Goal: Task Accomplishment & Management: Manage account settings

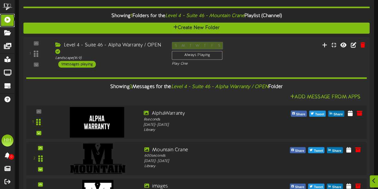
scroll to position [216, 0]
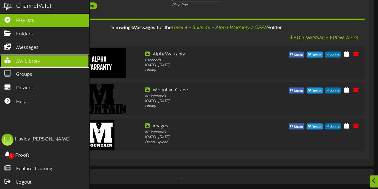
click at [34, 59] on span "My Library" at bounding box center [28, 61] width 24 height 7
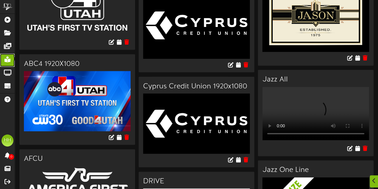
scroll to position [403, 0]
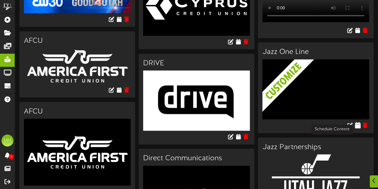
click at [357, 128] on icon at bounding box center [358, 125] width 6 height 7
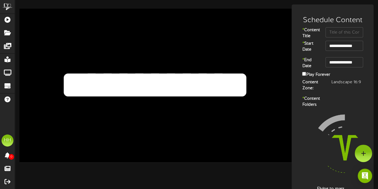
click at [213, 83] on textarea "**********" at bounding box center [155, 85] width 224 height 52
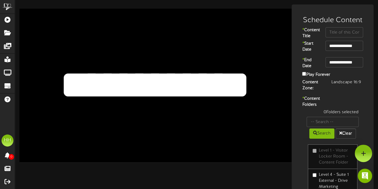
click at [213, 83] on textarea "**********" at bounding box center [155, 85] width 224 height 52
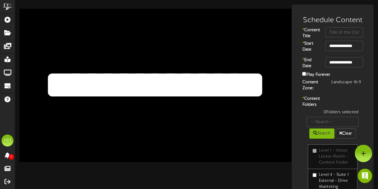
type textarea "**********"
click at [344, 32] on input "text" at bounding box center [344, 32] width 38 height 10
click at [344, 32] on input "M" at bounding box center [344, 32] width 38 height 10
type input "Mountain Crane"
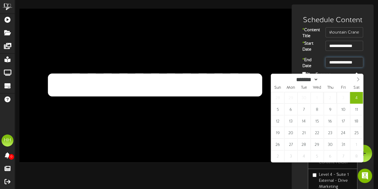
click at [342, 67] on input "**********" at bounding box center [344, 62] width 38 height 10
select select "**"
click at [359, 77] on span at bounding box center [358, 79] width 10 height 10
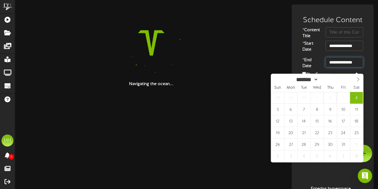
click at [355, 67] on input "**********" at bounding box center [344, 62] width 38 height 10
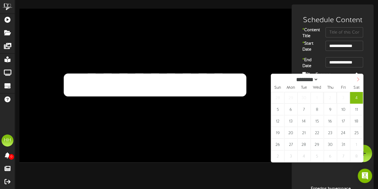
click at [357, 79] on icon at bounding box center [358, 79] width 2 height 4
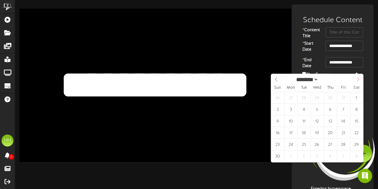
select select "**"
click at [357, 79] on icon at bounding box center [358, 79] width 2 height 4
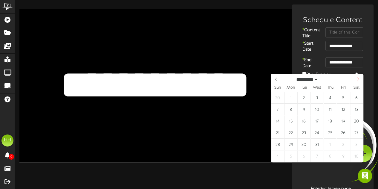
type input "****"
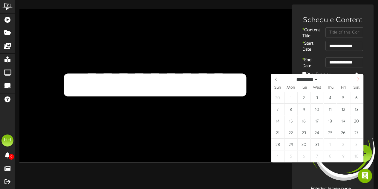
select select "*"
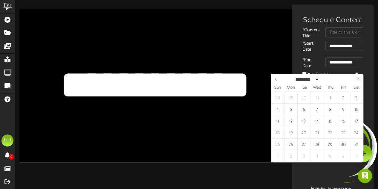
click at [357, 79] on icon at bounding box center [358, 79] width 2 height 4
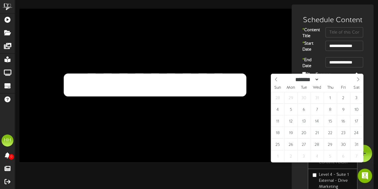
click at [322, 40] on div "* Content Title" at bounding box center [332, 33] width 79 height 13
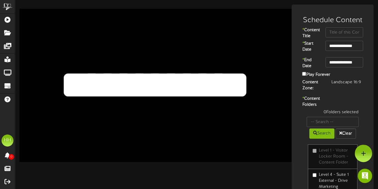
click at [158, 71] on textarea "**********" at bounding box center [155, 85] width 224 height 52
drag, startPoint x: 158, startPoint y: 71, endPoint x: 66, endPoint y: 99, distance: 96.6
click at [66, 99] on textarea "**********" at bounding box center [155, 85] width 224 height 52
drag, startPoint x: 79, startPoint y: 85, endPoint x: 304, endPoint y: 65, distance: 225.9
click at [304, 65] on div "**********" at bounding box center [196, 132] width 363 height 256
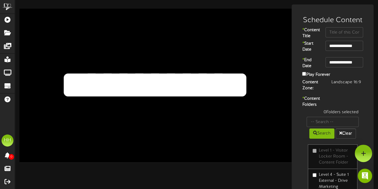
drag, startPoint x: 253, startPoint y: 88, endPoint x: 18, endPoint y: 80, distance: 235.6
click at [18, 80] on div "**********" at bounding box center [151, 82] width 272 height 157
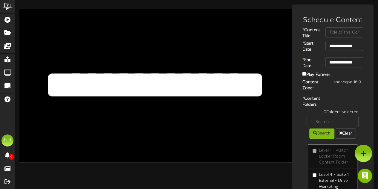
type textarea "**********"
click at [335, 34] on input "text" at bounding box center [344, 32] width 38 height 10
type input "m"
type input "Mountain Crane"
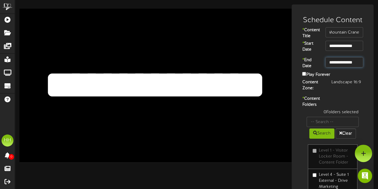
scroll to position [0, 0]
click at [345, 67] on input "**********" at bounding box center [344, 62] width 38 height 10
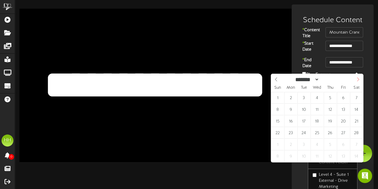
click at [357, 77] on icon at bounding box center [358, 79] width 4 height 4
select select "*"
click at [357, 77] on icon at bounding box center [358, 79] width 4 height 4
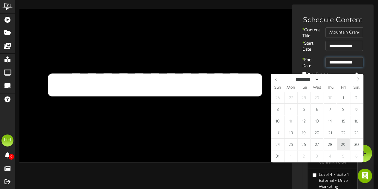
type input "**********"
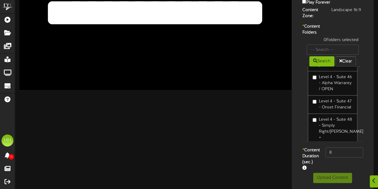
scroll to position [794, 0]
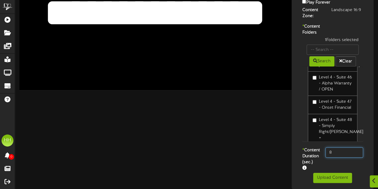
drag, startPoint x: 313, startPoint y: 149, endPoint x: 284, endPoint y: 142, distance: 29.7
click at [284, 142] on div "**********" at bounding box center [196, 60] width 363 height 256
type input "600"
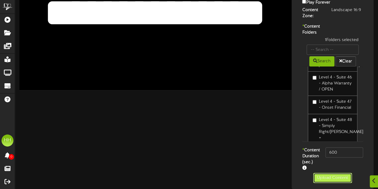
click at [336, 177] on button "Upload Content" at bounding box center [332, 177] width 39 height 10
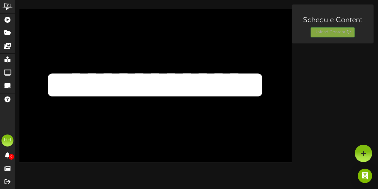
scroll to position [0, 0]
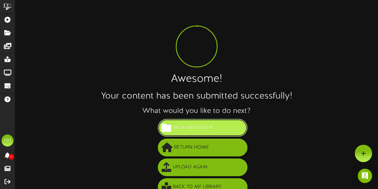
click at [212, 135] on button "View in Folder" at bounding box center [203, 128] width 90 height 18
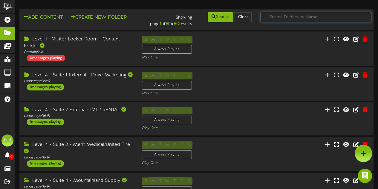
click at [299, 18] on input "text" at bounding box center [316, 17] width 111 height 10
type input "suite 46"
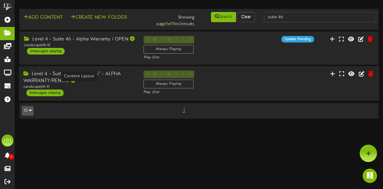
click at [103, 86] on div "Landscape ( 16:9 )" at bounding box center [78, 86] width 111 height 5
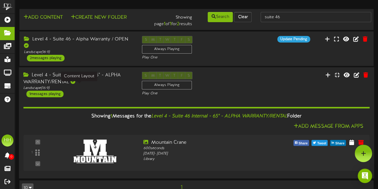
scroll to position [13, 0]
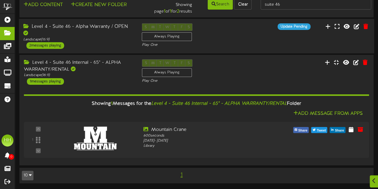
click at [113, 34] on div "Level 4 - Suite 46 - Alpha Warranty / OPEN" at bounding box center [77, 30] width 109 height 14
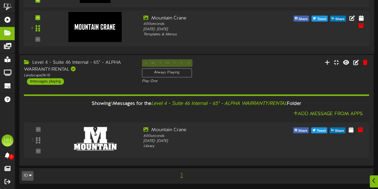
scroll to position [205, 0]
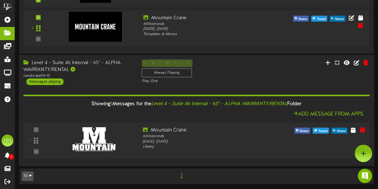
click at [107, 138] on img at bounding box center [94, 138] width 48 height 30
click at [354, 131] on icon at bounding box center [353, 129] width 6 height 7
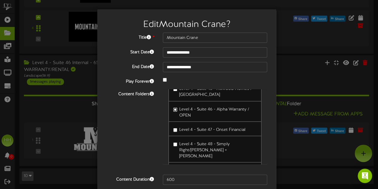
scroll to position [24, 0]
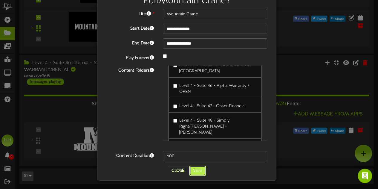
click at [199, 172] on button "Save" at bounding box center [197, 170] width 17 height 10
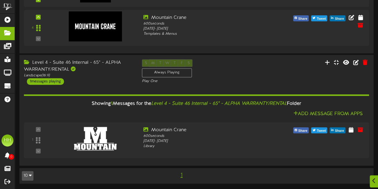
scroll to position [205, 0]
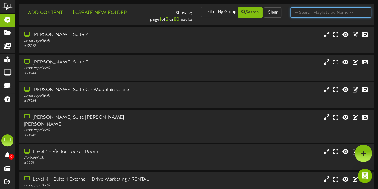
click at [304, 14] on input "text" at bounding box center [330, 12] width 81 height 10
type input "suite 46"
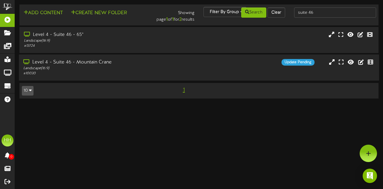
click at [199, 77] on div "Level 4 - Suite 46 - Mountain Crane Landscape ( 16:9 ) # 10030 Update Pending" at bounding box center [199, 67] width 360 height 26
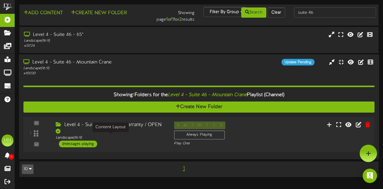
click at [127, 135] on div "Landscape ( 16:9 )" at bounding box center [110, 137] width 109 height 5
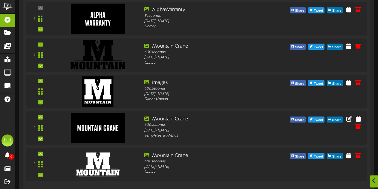
scroll to position [182, 0]
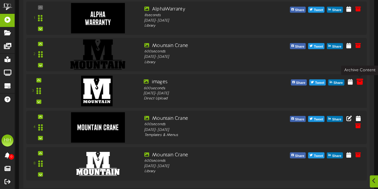
click at [362, 82] on icon at bounding box center [359, 81] width 7 height 7
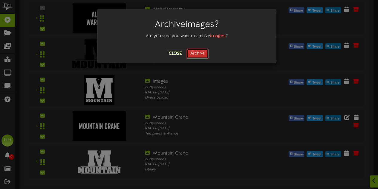
click at [202, 53] on button "Archive" at bounding box center [197, 53] width 22 height 10
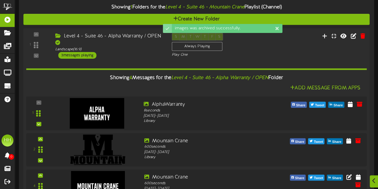
scroll to position [152, 0]
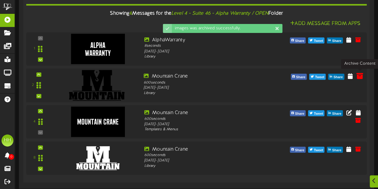
click at [360, 78] on icon at bounding box center [359, 75] width 7 height 7
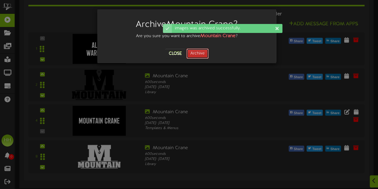
click at [203, 52] on button "Archive" at bounding box center [197, 53] width 22 height 10
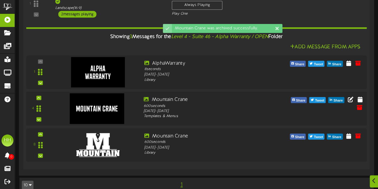
scroll to position [128, 0]
click at [360, 107] on icon at bounding box center [359, 106] width 7 height 7
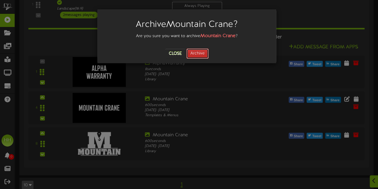
click at [195, 56] on button "Archive" at bounding box center [197, 53] width 22 height 10
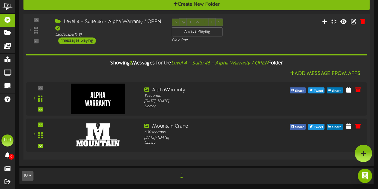
scroll to position [29, 0]
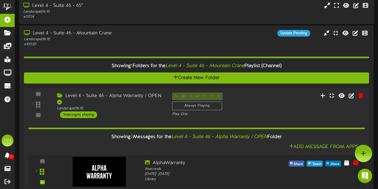
click at [147, 17] on div "# 13724" at bounding box center [92, 16] width 139 height 5
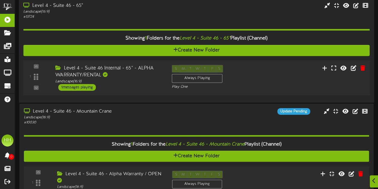
click at [258, 71] on div "1 ( 16:9" at bounding box center [197, 78] width 350 height 26
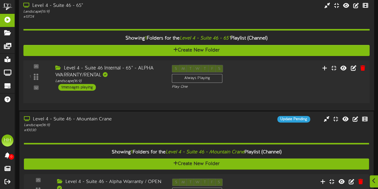
scroll to position [29, 0]
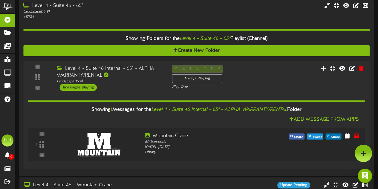
click at [232, 16] on div "Level 4 - Suite 46 - 65" Landscape ( 16:9 ) # 13724" at bounding box center [196, 10] width 355 height 17
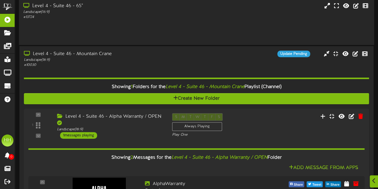
scroll to position [29, 0]
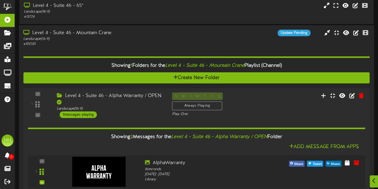
click at [138, 33] on div "Level 4 - Suite 46 - Mountain Crane" at bounding box center [92, 33] width 139 height 7
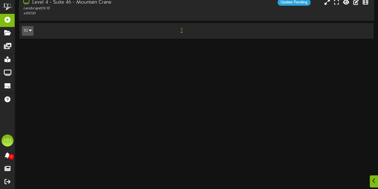
scroll to position [0, 0]
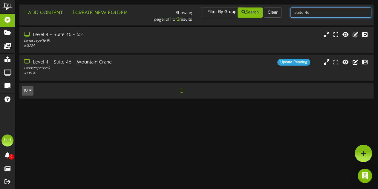
drag, startPoint x: 331, startPoint y: 13, endPoint x: 167, endPoint y: 16, distance: 163.8
click at [167, 16] on div "Add Content Create New Folder Showing page 1 of 1 for 2 results Filter By Group…" at bounding box center [196, 15] width 358 height 16
type input "staker parson"
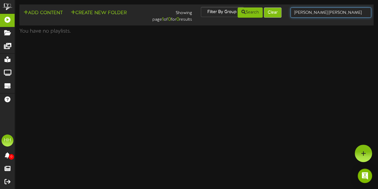
drag, startPoint x: 343, startPoint y: 12, endPoint x: 271, endPoint y: 8, distance: 72.7
click at [271, 8] on div "Add Content Create New Folder Showing page 1 of 0 for 0 results Filter By Group…" at bounding box center [196, 15] width 358 height 16
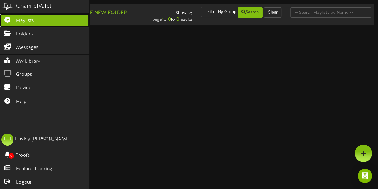
click at [15, 21] on link "Playlists" at bounding box center [44, 20] width 89 height 13
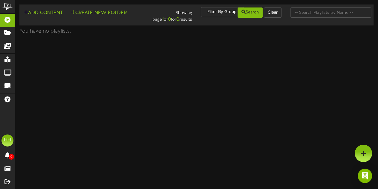
click at [304, 18] on div "Add Content Create New Folder Showing page 1 of 0 for 0 results Filter By Group…" at bounding box center [196, 15] width 358 height 16
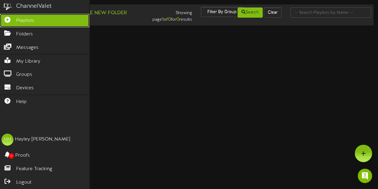
click at [26, 24] on link "Playlists" at bounding box center [44, 20] width 89 height 13
click at [19, 21] on span "Playlists" at bounding box center [25, 20] width 18 height 7
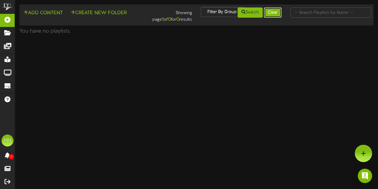
click at [276, 14] on button "Clear" at bounding box center [273, 12] width 18 height 10
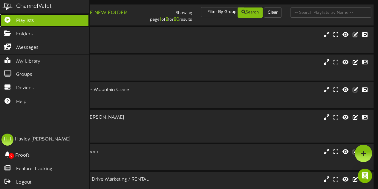
click at [13, 21] on link "Playlists" at bounding box center [44, 20] width 89 height 13
click at [30, 20] on span "Playlists" at bounding box center [25, 20] width 18 height 7
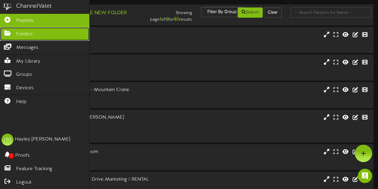
click at [28, 31] on span "Folders" at bounding box center [24, 34] width 17 height 7
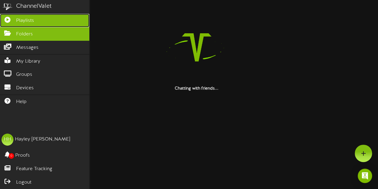
click at [26, 24] on link "Playlists" at bounding box center [44, 20] width 89 height 13
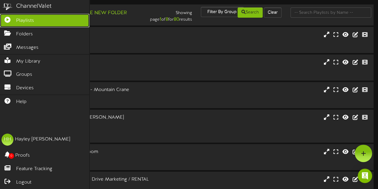
click at [31, 23] on span "Playlists" at bounding box center [25, 20] width 18 height 7
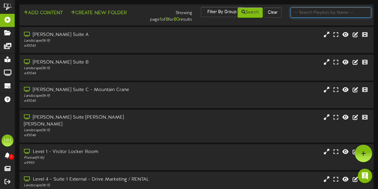
click at [323, 15] on input "text" at bounding box center [330, 12] width 81 height 10
type input "staker parson"
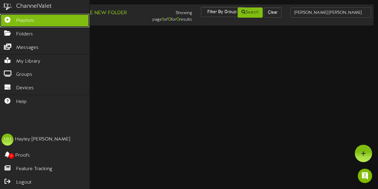
click at [19, 17] on span "Playlists" at bounding box center [25, 20] width 18 height 7
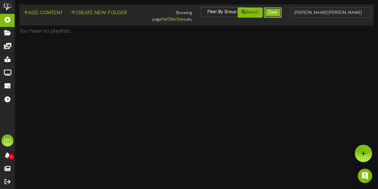
click at [274, 10] on button "Clear" at bounding box center [273, 12] width 18 height 10
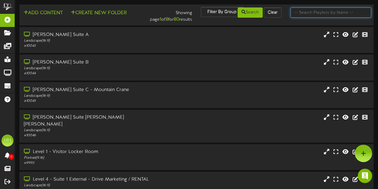
click at [315, 12] on input "text" at bounding box center [330, 12] width 81 height 10
type input "s"
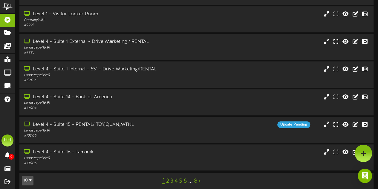
scroll to position [137, 0]
click at [169, 175] on div "1 2 3 4 5 6 ... 8 >" at bounding box center [182, 180] width 90 height 11
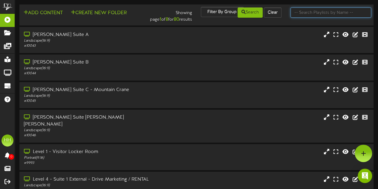
click at [315, 16] on input "text" at bounding box center [330, 12] width 81 height 10
type input "suited 33"
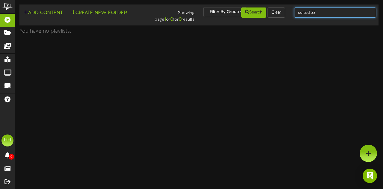
click at [309, 15] on input "suited 33" at bounding box center [335, 12] width 82 height 10
type input "suite 33"
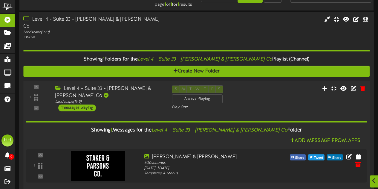
scroll to position [15, 0]
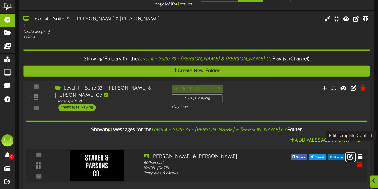
click at [351, 152] on icon at bounding box center [350, 155] width 7 height 7
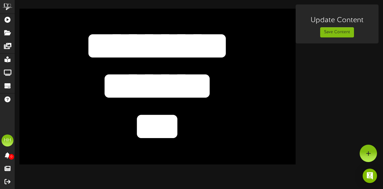
click at [180, 57] on textarea "********" at bounding box center [157, 45] width 227 height 52
drag, startPoint x: 93, startPoint y: 37, endPoint x: 220, endPoint y: 98, distance: 141.0
click at [220, 98] on div "******* *** ********" at bounding box center [157, 86] width 276 height 155
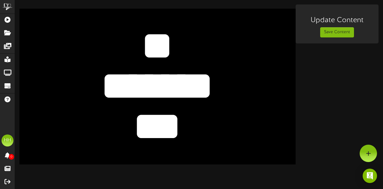
type textarea "*"
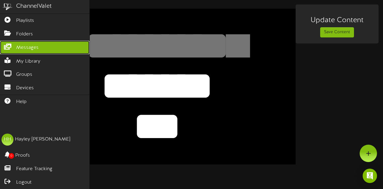
click at [32, 47] on span "Messages" at bounding box center [27, 47] width 22 height 7
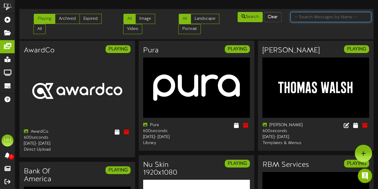
click at [339, 15] on input "text" at bounding box center [330, 17] width 81 height 10
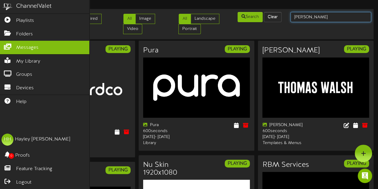
type input "[PERSON_NAME]"
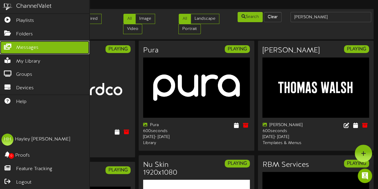
click at [38, 52] on link "Messages" at bounding box center [44, 47] width 89 height 13
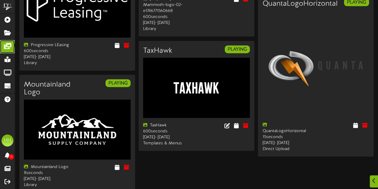
scroll to position [763, 0]
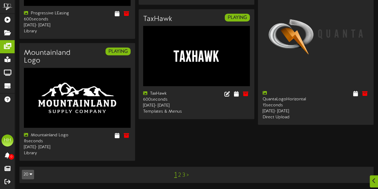
click at [181, 175] on div "1 2 3 >" at bounding box center [182, 174] width 90 height 11
click at [179, 176] on link "2" at bounding box center [179, 175] width 3 height 7
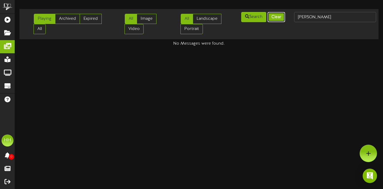
click at [276, 17] on button "Clear" at bounding box center [276, 17] width 18 height 10
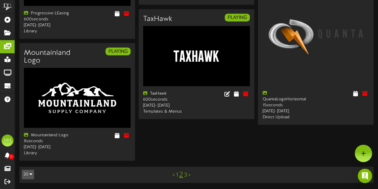
scroll to position [763, 0]
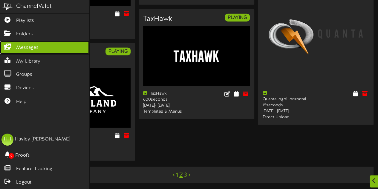
click at [17, 50] on link "Messages" at bounding box center [44, 47] width 89 height 13
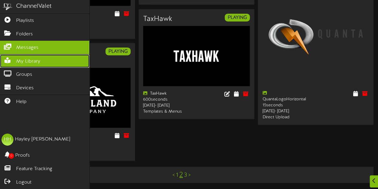
click at [29, 58] on span "My Library" at bounding box center [28, 61] width 24 height 7
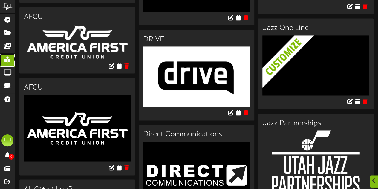
scroll to position [463, 0]
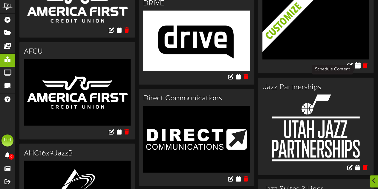
click at [359, 68] on icon at bounding box center [358, 65] width 6 height 7
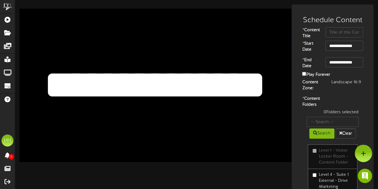
click at [160, 89] on textarea "**********" at bounding box center [155, 85] width 224 height 52
type textarea "**********"
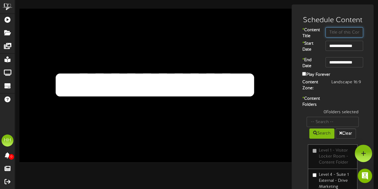
click at [351, 35] on input "text" at bounding box center [344, 32] width 38 height 10
type input "[PERSON_NAME] [PERSON_NAME]"
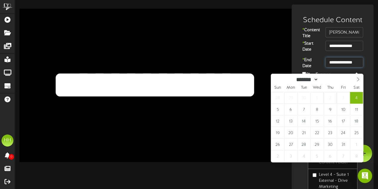
click at [335, 67] on input "**********" at bounding box center [344, 62] width 38 height 10
click at [355, 78] on span at bounding box center [358, 79] width 10 height 10
select select "**"
click at [355, 78] on span at bounding box center [358, 79] width 10 height 10
type input "****"
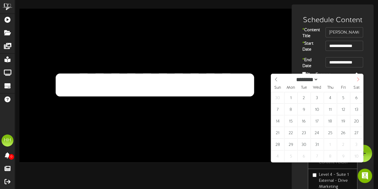
click at [355, 78] on span at bounding box center [358, 79] width 10 height 10
select select "*"
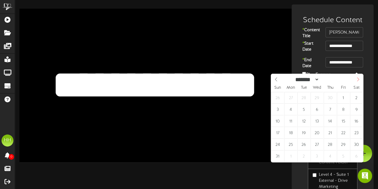
click at [355, 78] on span at bounding box center [358, 79] width 10 height 10
type input "**********"
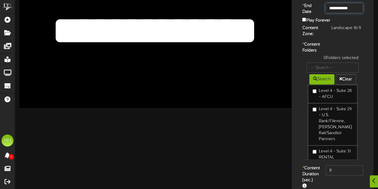
scroll to position [681, 0]
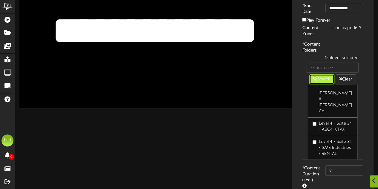
click at [324, 84] on button "Search" at bounding box center [321, 79] width 25 height 10
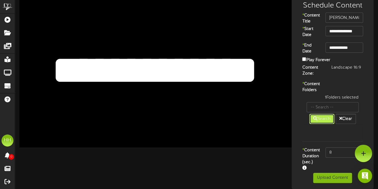
scroll to position [32, 0]
drag, startPoint x: 334, startPoint y: 145, endPoint x: 271, endPoint y: 146, distance: 63.7
click at [271, 146] on div "**********" at bounding box center [196, 89] width 363 height 199
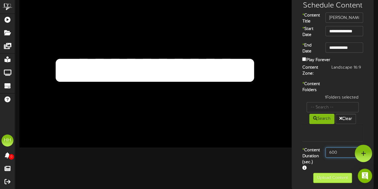
type input "600"
click at [319, 173] on button "Upload Content" at bounding box center [332, 177] width 39 height 10
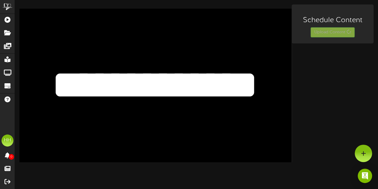
scroll to position [0, 0]
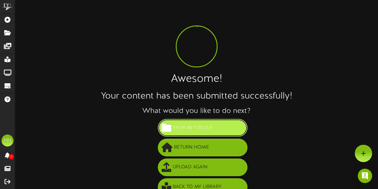
click at [211, 129] on span "View in Folder" at bounding box center [192, 128] width 42 height 10
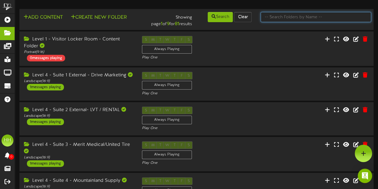
click at [301, 18] on input "text" at bounding box center [316, 17] width 111 height 10
type input "suite 33"
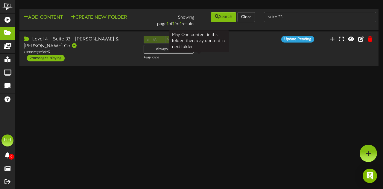
click at [228, 67] on html "ChannelValet Playlists Folders Messages My Library Groups Devices Help HH [PERS…" at bounding box center [191, 33] width 383 height 67
click at [227, 50] on div "S M T W T F S Always Playing Play One" at bounding box center [199, 48] width 120 height 25
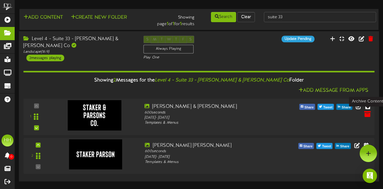
click at [368, 115] on icon at bounding box center [367, 113] width 7 height 7
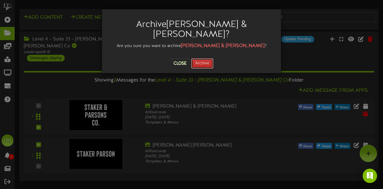
click at [203, 58] on button "Archive" at bounding box center [202, 63] width 22 height 10
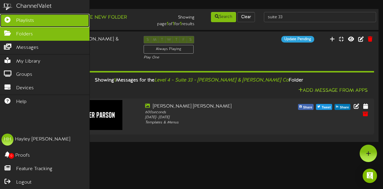
click at [25, 25] on link "Playlists" at bounding box center [44, 20] width 89 height 13
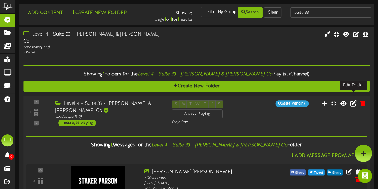
click at [354, 100] on icon at bounding box center [353, 103] width 7 height 7
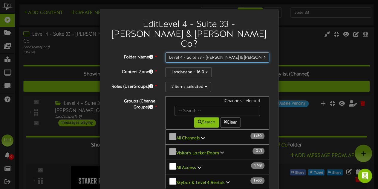
drag, startPoint x: 217, startPoint y: 49, endPoint x: 264, endPoint y: 52, distance: 47.0
click at [264, 52] on div "Folder Name * Level 4 - Suite 33 - [PERSON_NAME] & [PERSON_NAME] Co Content Zon…" at bounding box center [189, 158] width 161 height 212
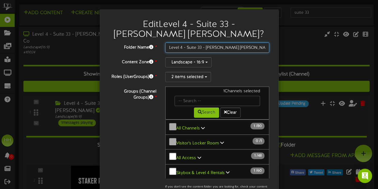
scroll to position [74, 0]
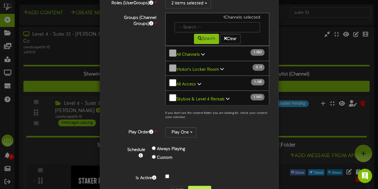
type input "Level 4 - Suite 33 - [PERSON_NAME] [PERSON_NAME]"
click at [195, 185] on button "Confirm" at bounding box center [199, 190] width 23 height 10
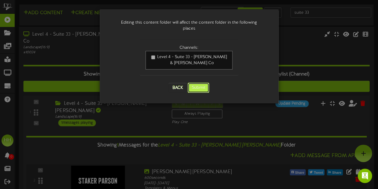
click at [202, 82] on button "Submit" at bounding box center [199, 87] width 22 height 10
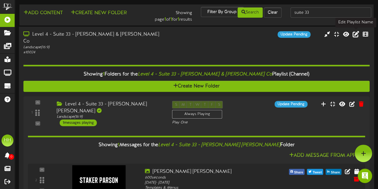
click at [355, 36] on icon at bounding box center [356, 34] width 7 height 7
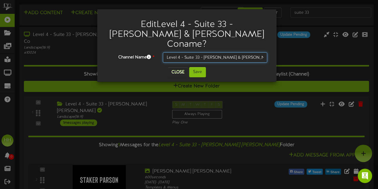
drag, startPoint x: 217, startPoint y: 49, endPoint x: 300, endPoint y: 52, distance: 83.1
click at [300, 52] on div "Edit Level 4 - Suite 33 - [PERSON_NAME] & [PERSON_NAME] Co name? Channel Name *…" at bounding box center [189, 94] width 378 height 189
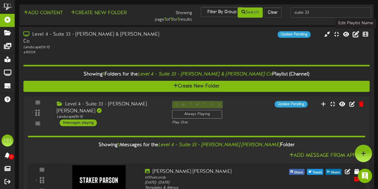
click at [353, 37] on icon at bounding box center [356, 34] width 7 height 7
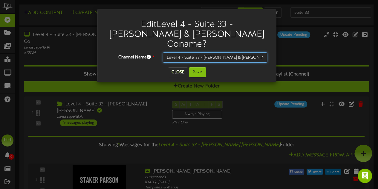
drag, startPoint x: 217, startPoint y: 47, endPoint x: 250, endPoint y: 46, distance: 32.9
click at [250, 52] on input "Level 4 - Suite 33 - [PERSON_NAME] & [PERSON_NAME] Co" at bounding box center [215, 57] width 104 height 10
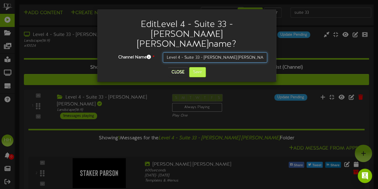
type input "Level 4 - Suite 33 - [PERSON_NAME] [PERSON_NAME]"
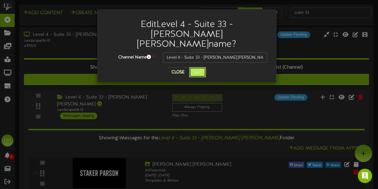
click at [194, 67] on button "Save" at bounding box center [197, 72] width 17 height 10
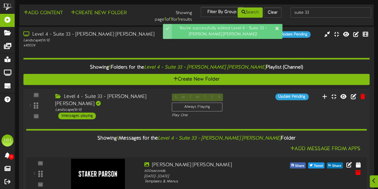
scroll to position [15, 0]
